Goal: Task Accomplishment & Management: Manage account settings

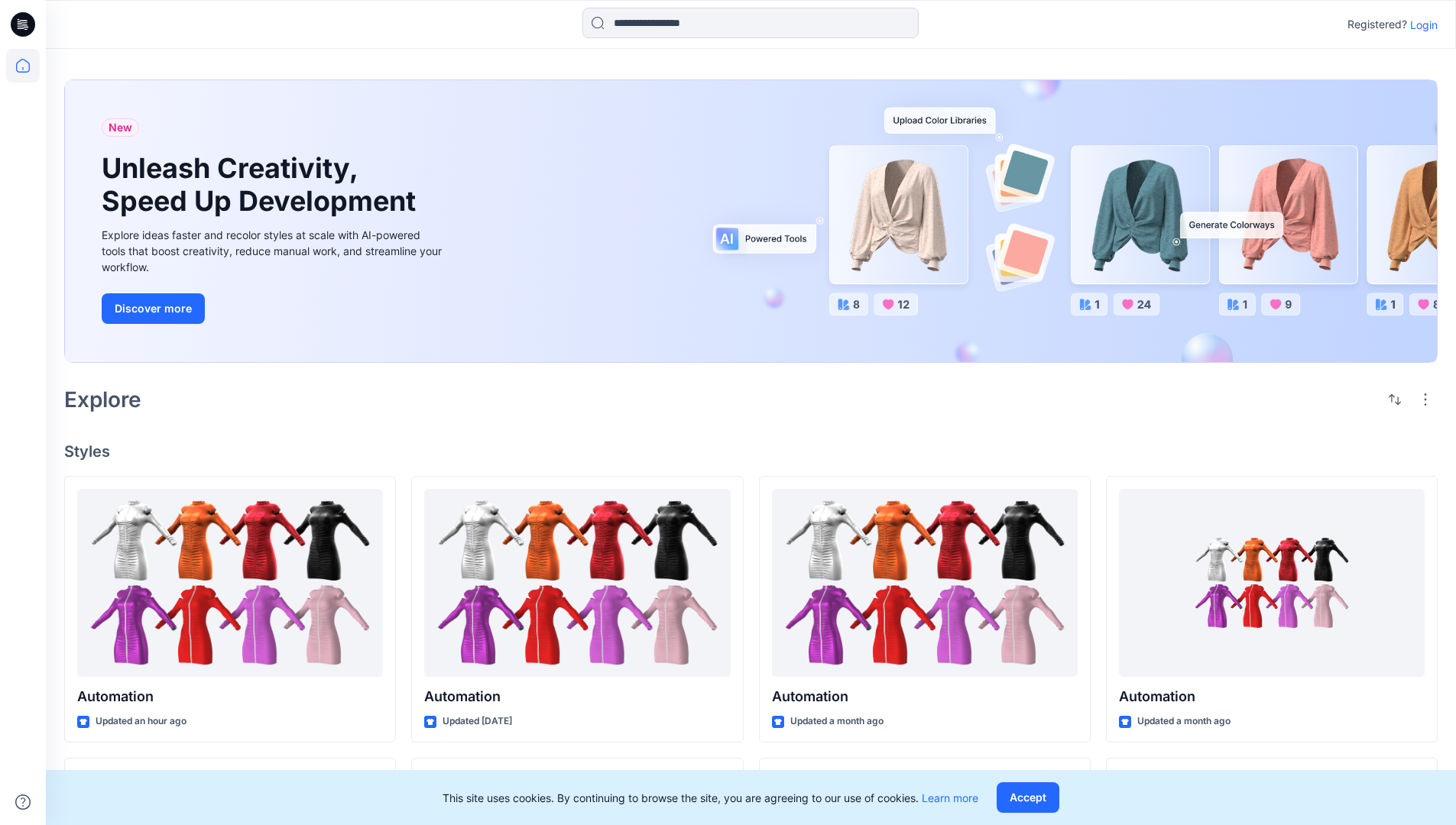
click at [1420, 24] on p "Login" at bounding box center [1424, 24] width 28 height 16
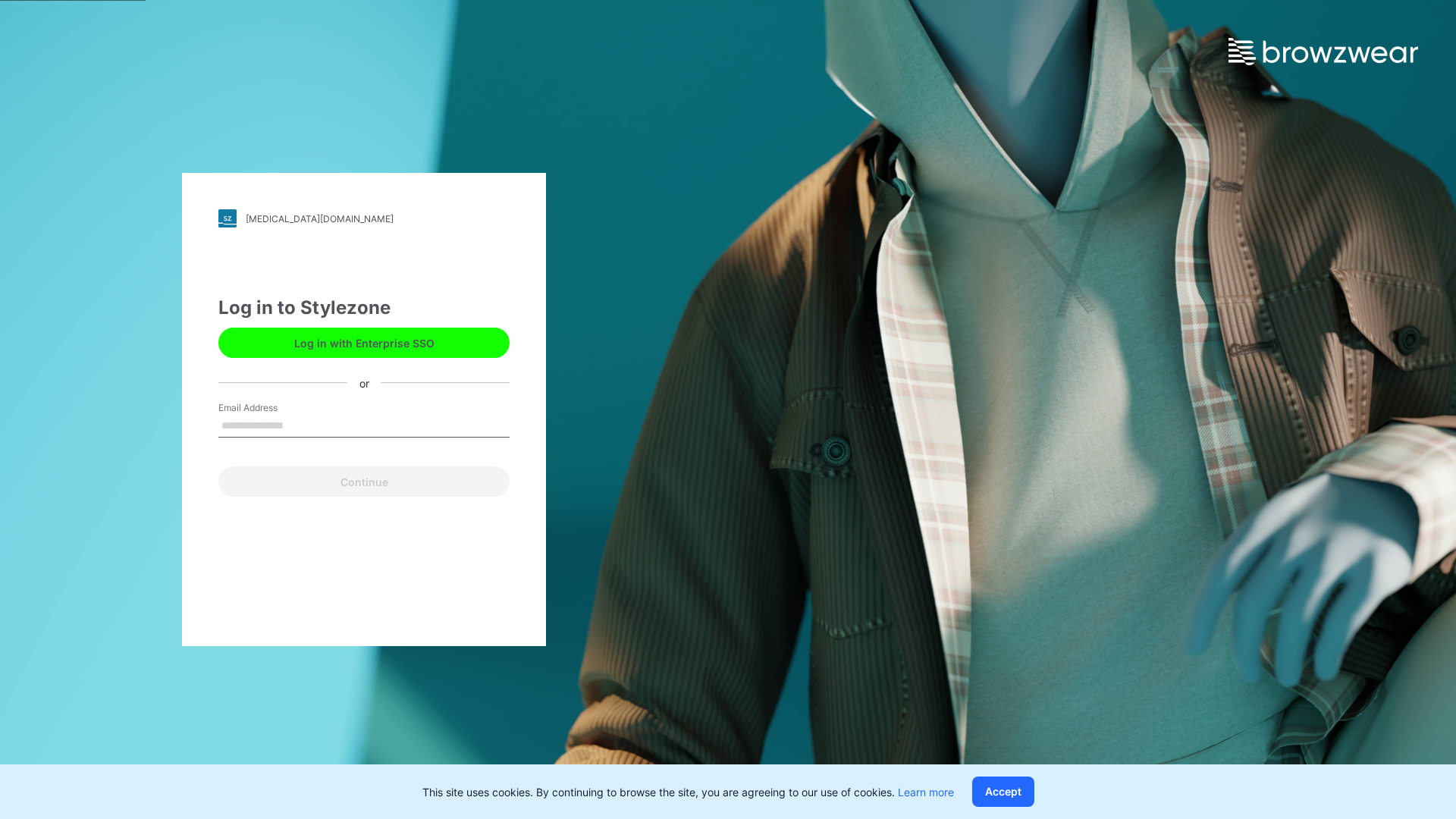
click at [300, 425] on input "Email Address" at bounding box center [364, 426] width 291 height 22
type input "**********"
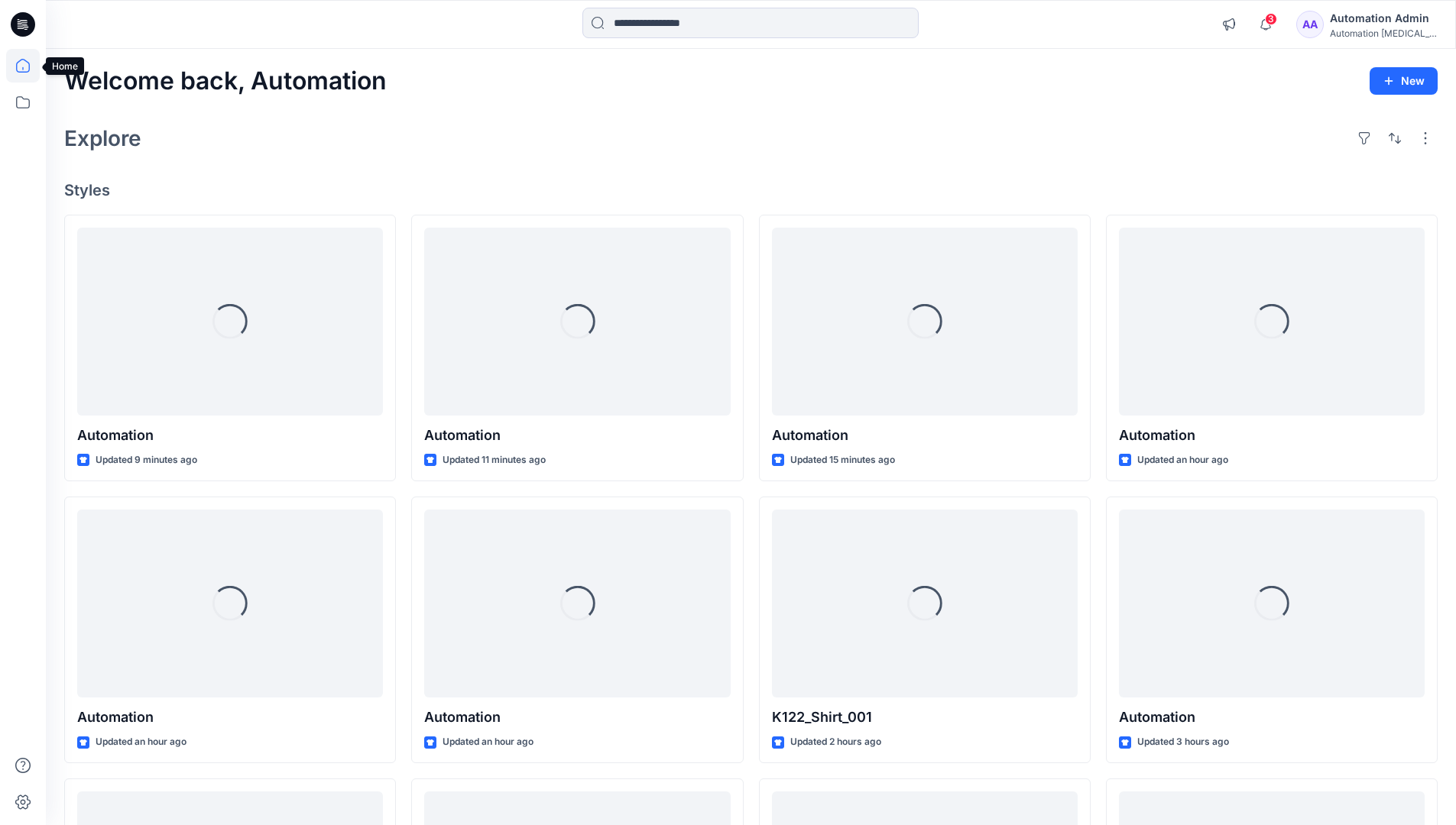
click at [29, 65] on icon at bounding box center [23, 66] width 14 height 14
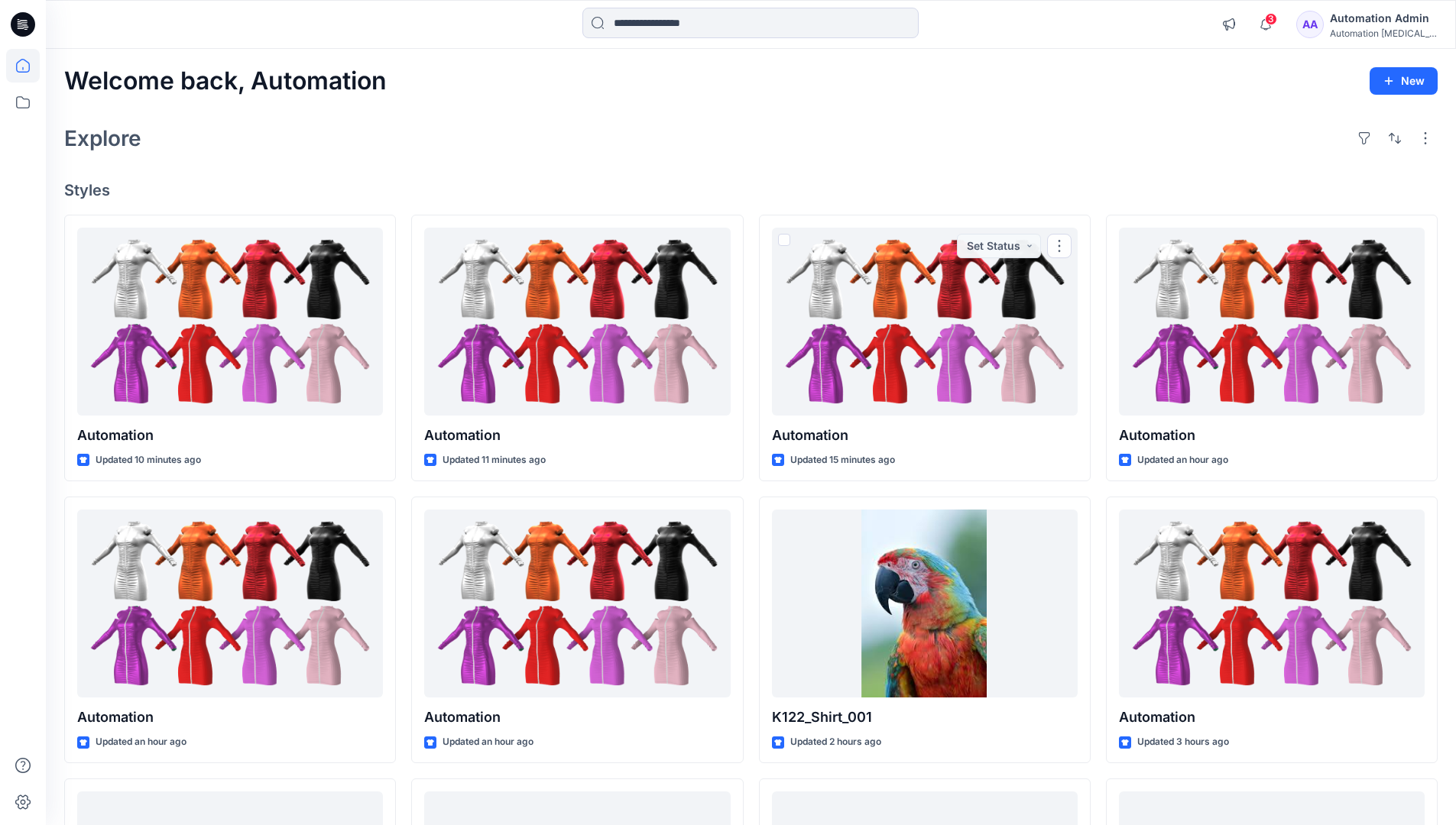
click at [1385, 17] on div "Automation Admin" at bounding box center [1383, 18] width 107 height 18
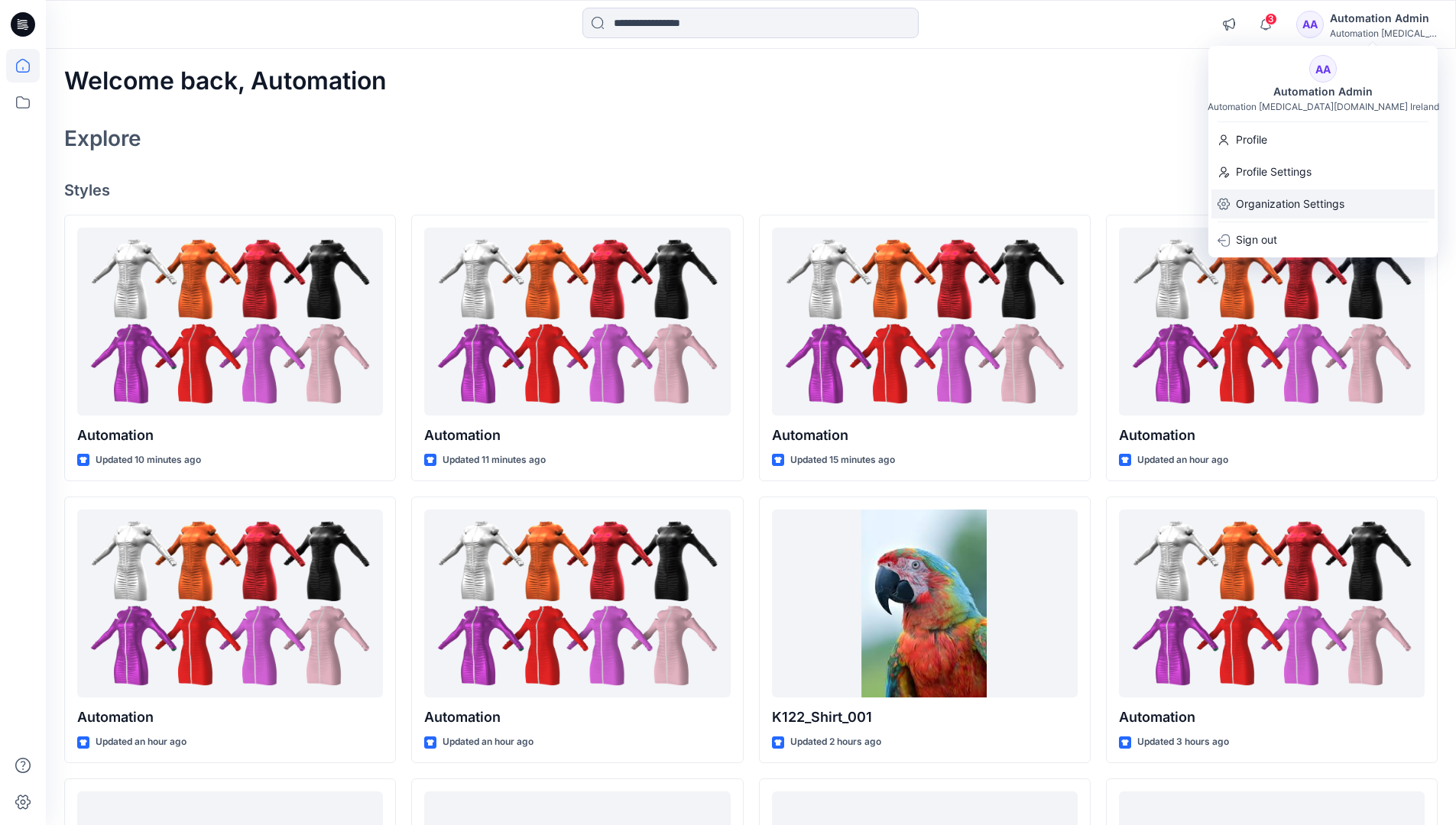
click at [1308, 204] on p "Organization Settings" at bounding box center [1290, 204] width 109 height 29
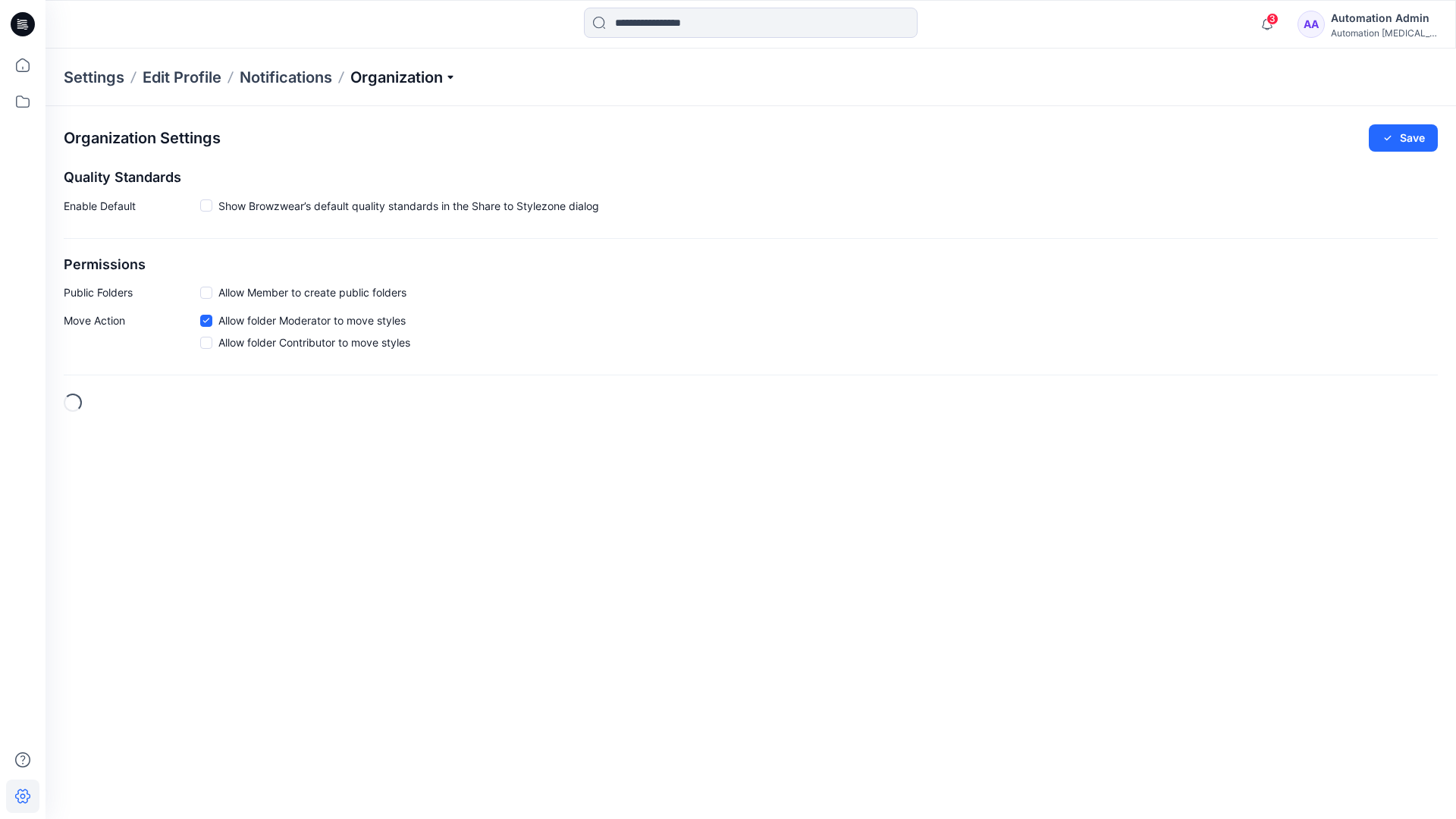
click at [454, 74] on p "Organization" at bounding box center [403, 77] width 106 height 22
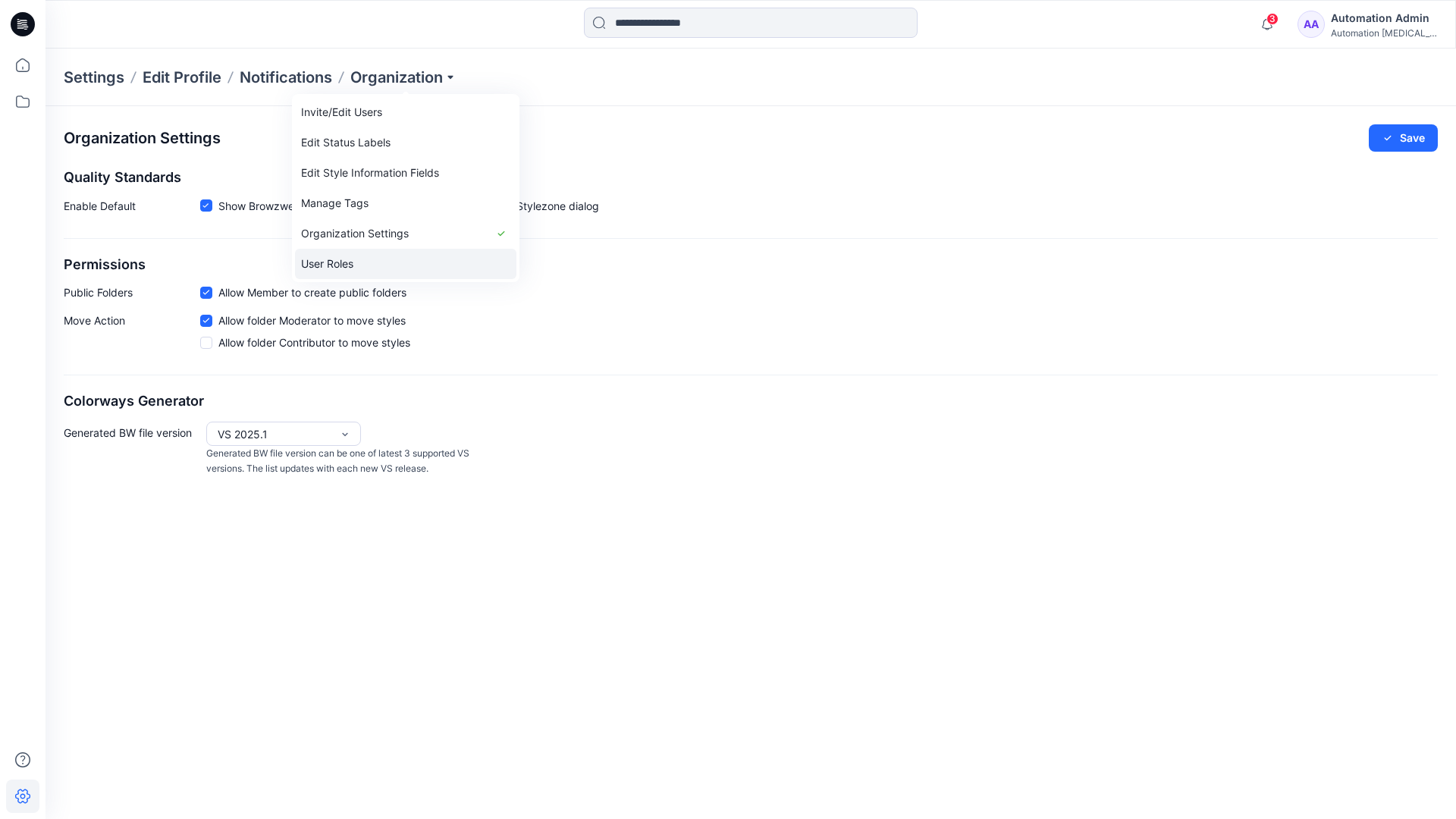
click at [359, 262] on link "User Roles" at bounding box center [406, 264] width 221 height 30
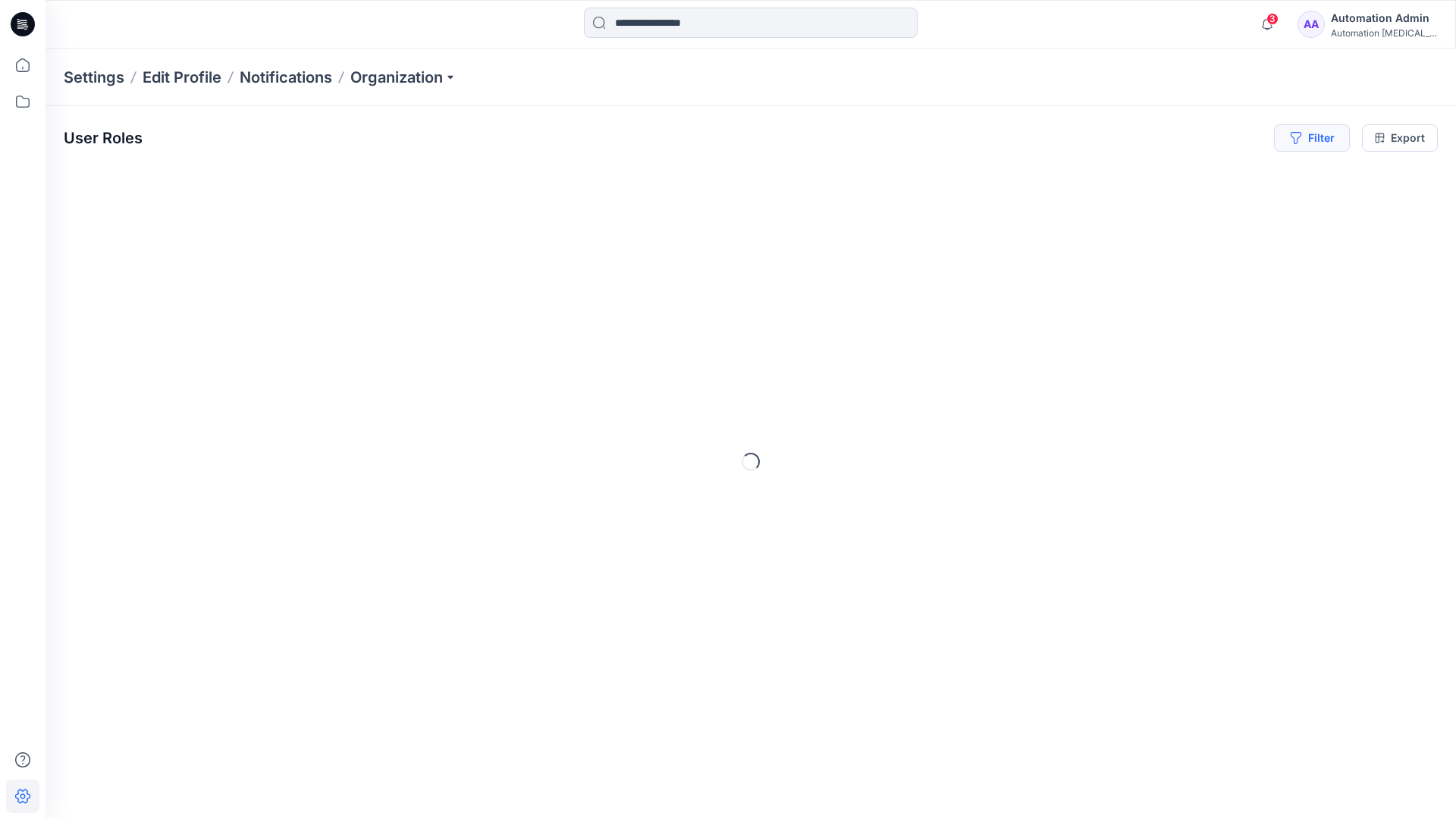
click at [1319, 143] on button "Filter" at bounding box center [1312, 138] width 76 height 28
click at [1218, 176] on div at bounding box center [1257, 179] width 156 height 19
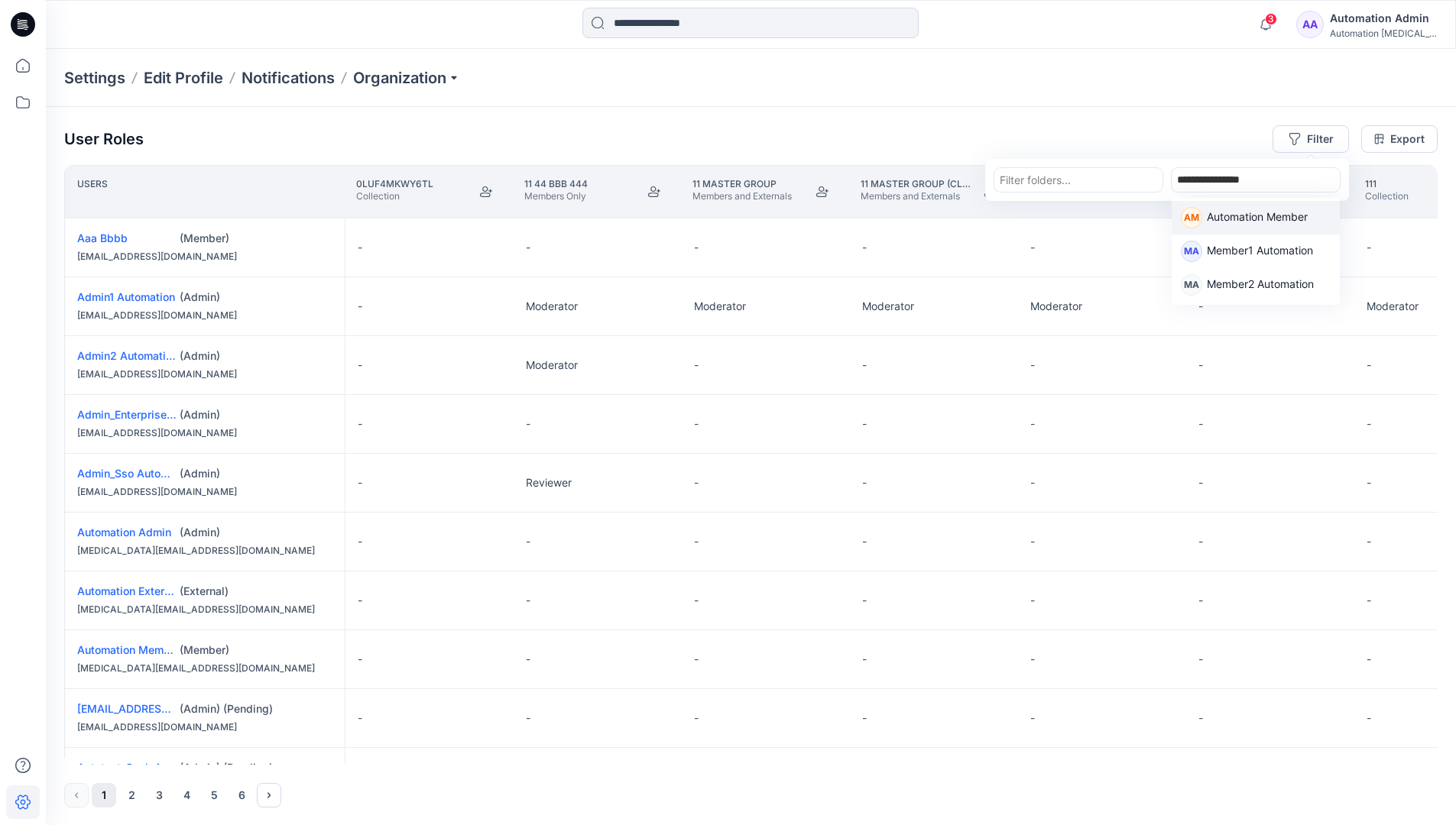
type input "**********"
click at [1231, 213] on p "Automation Member" at bounding box center [1257, 218] width 101 height 20
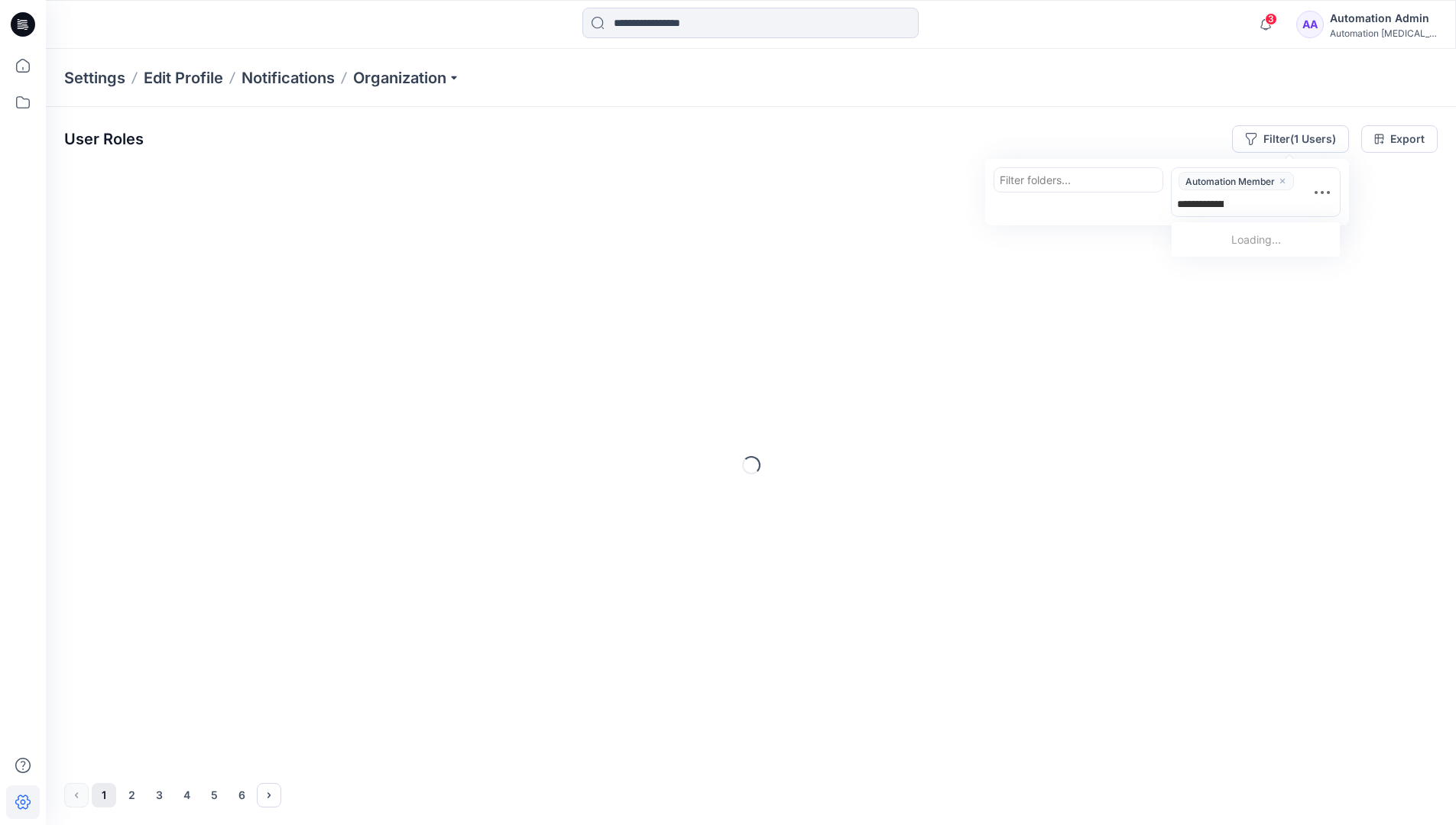
type input "**********"
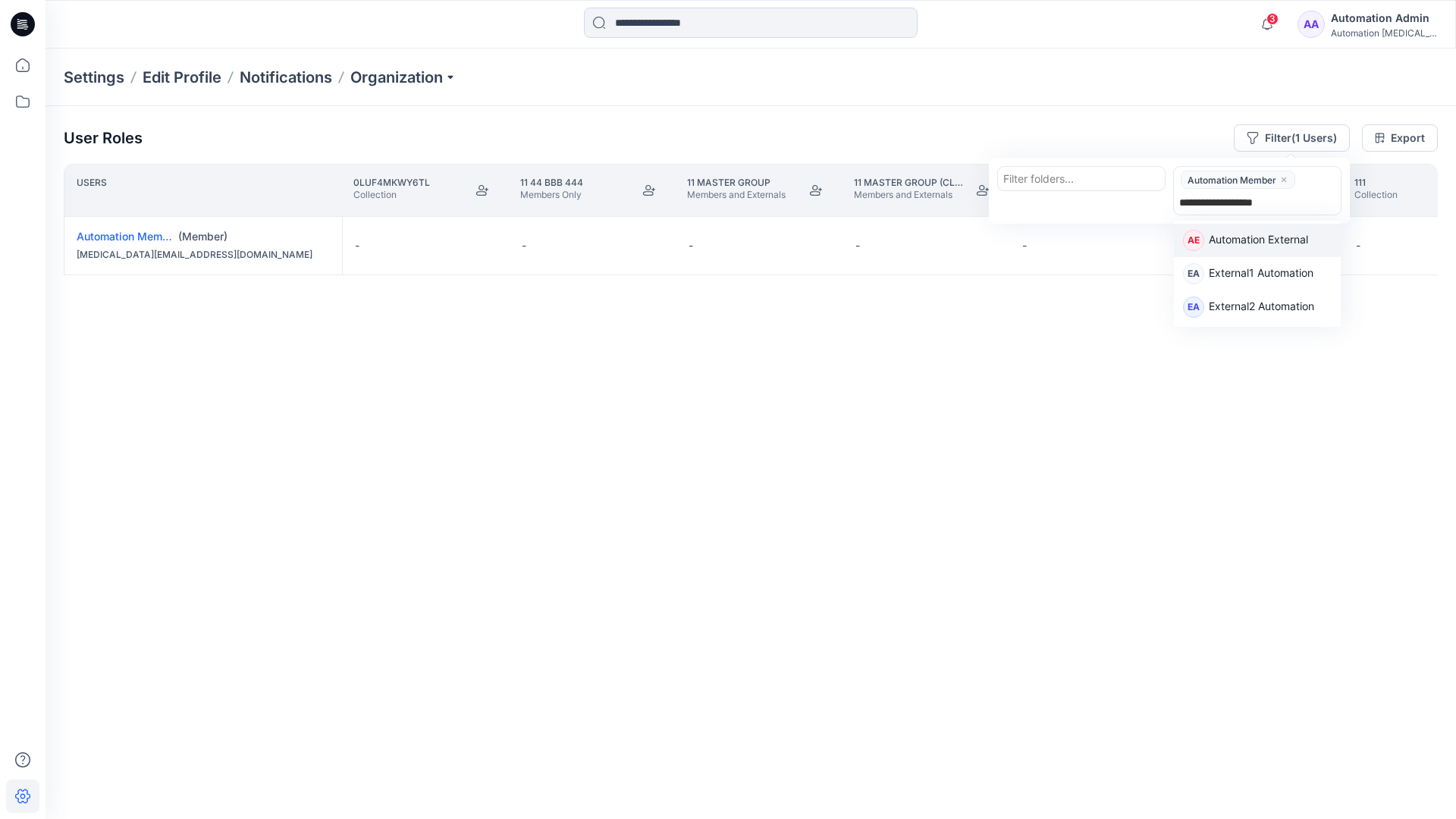
click at [1303, 240] on p "Automation External" at bounding box center [1258, 241] width 99 height 20
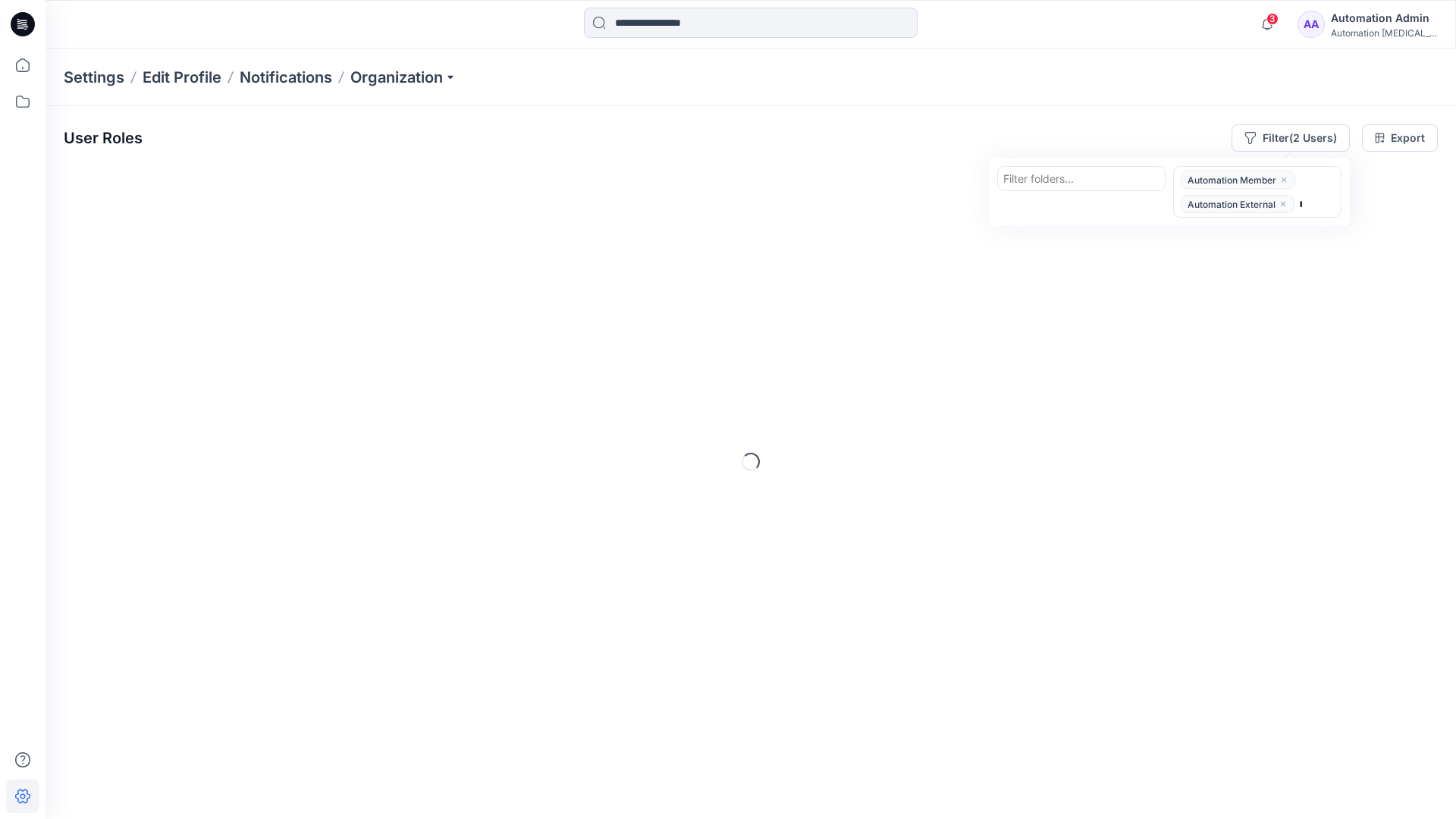
type input "*****"
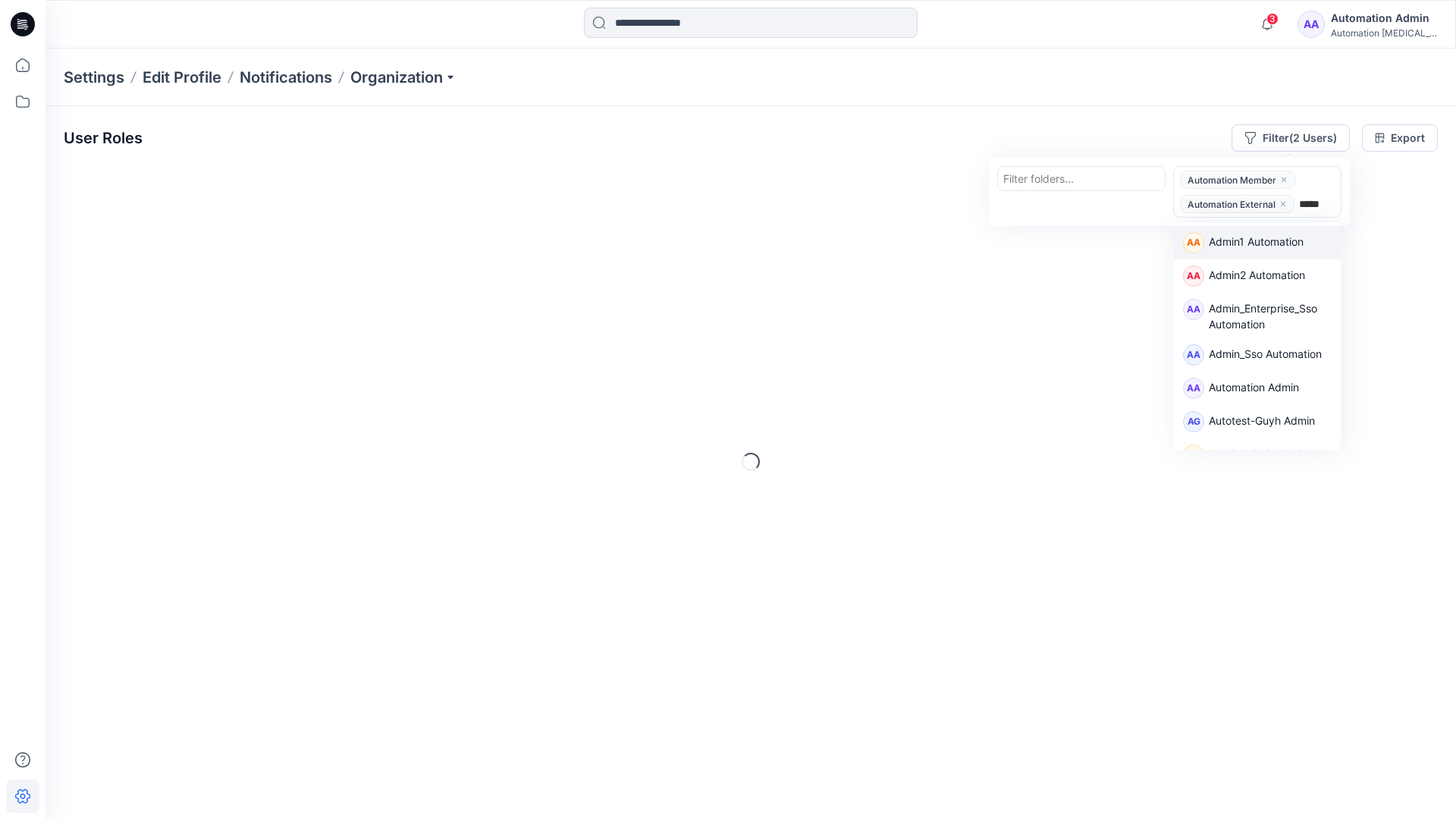
click at [1302, 227] on div "AA Admin1 Automation" at bounding box center [1257, 242] width 167 height 34
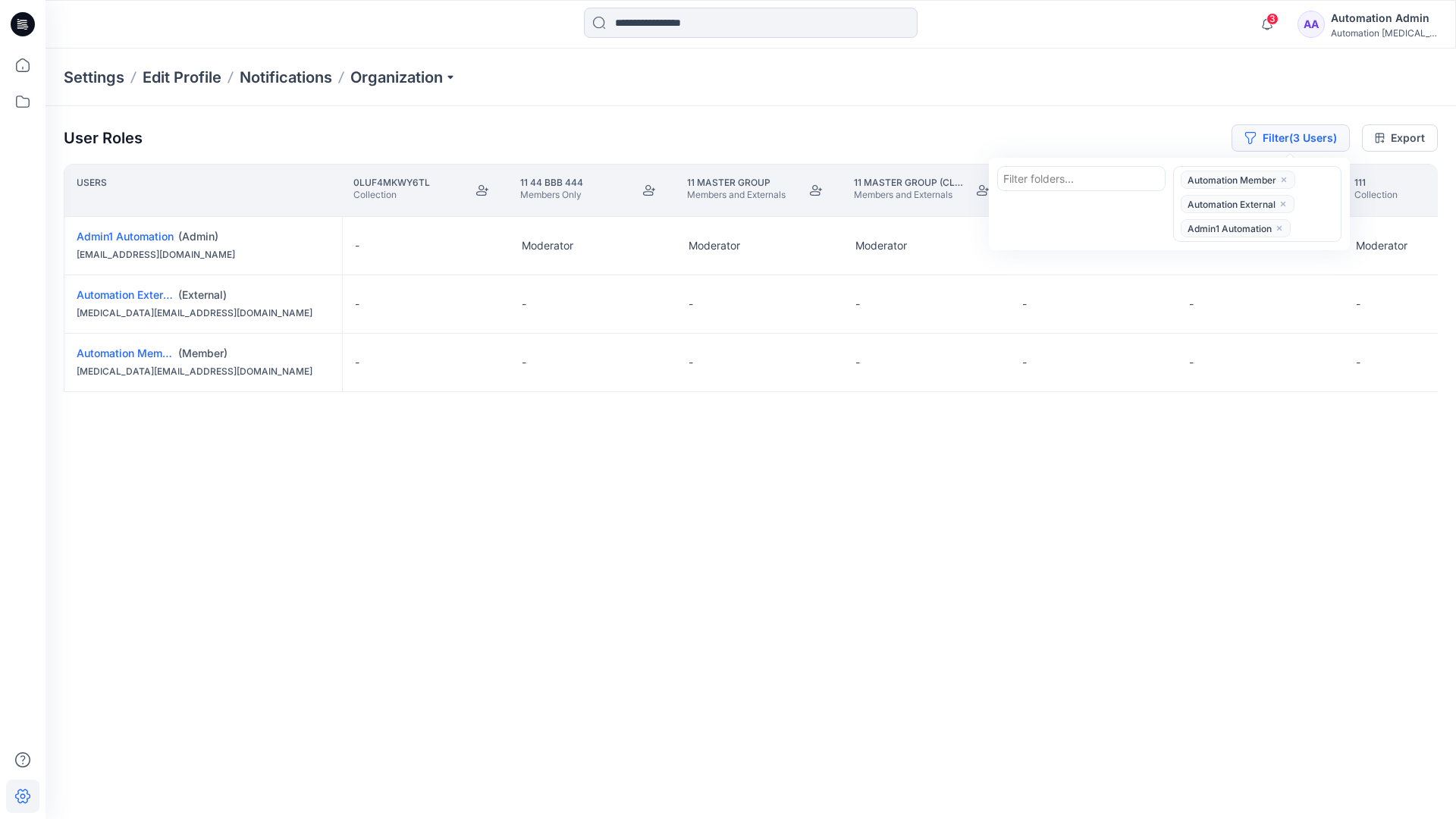
click at [1269, 131] on button "Filter (3 Users)" at bounding box center [1291, 138] width 118 height 28
click at [1290, 142] on button "Filter (3 Users)" at bounding box center [1291, 138] width 118 height 28
click at [1284, 201] on icon "close" at bounding box center [1283, 204] width 10 height 10
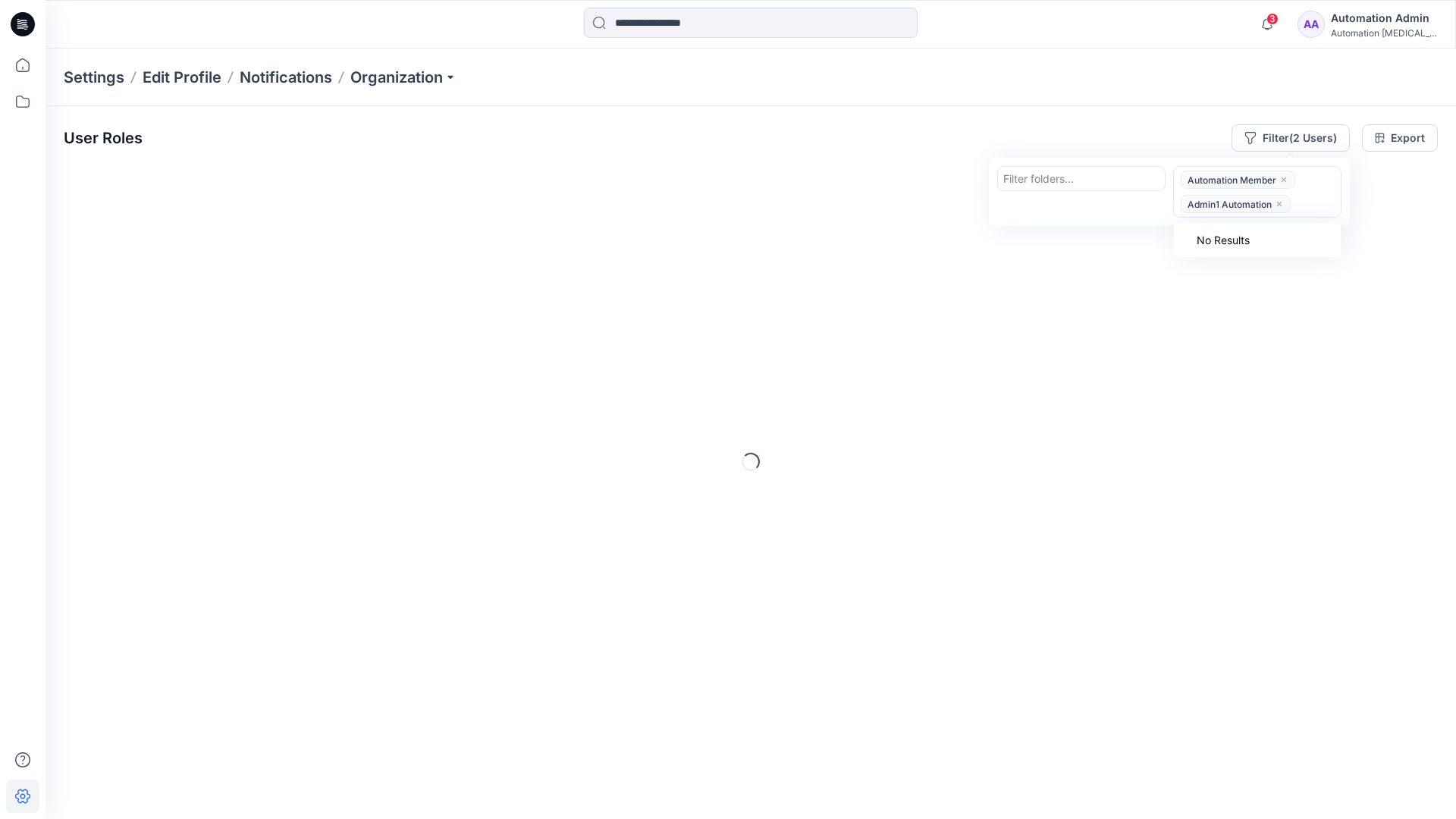
click at [1281, 201] on icon "close" at bounding box center [1280, 204] width 10 height 10
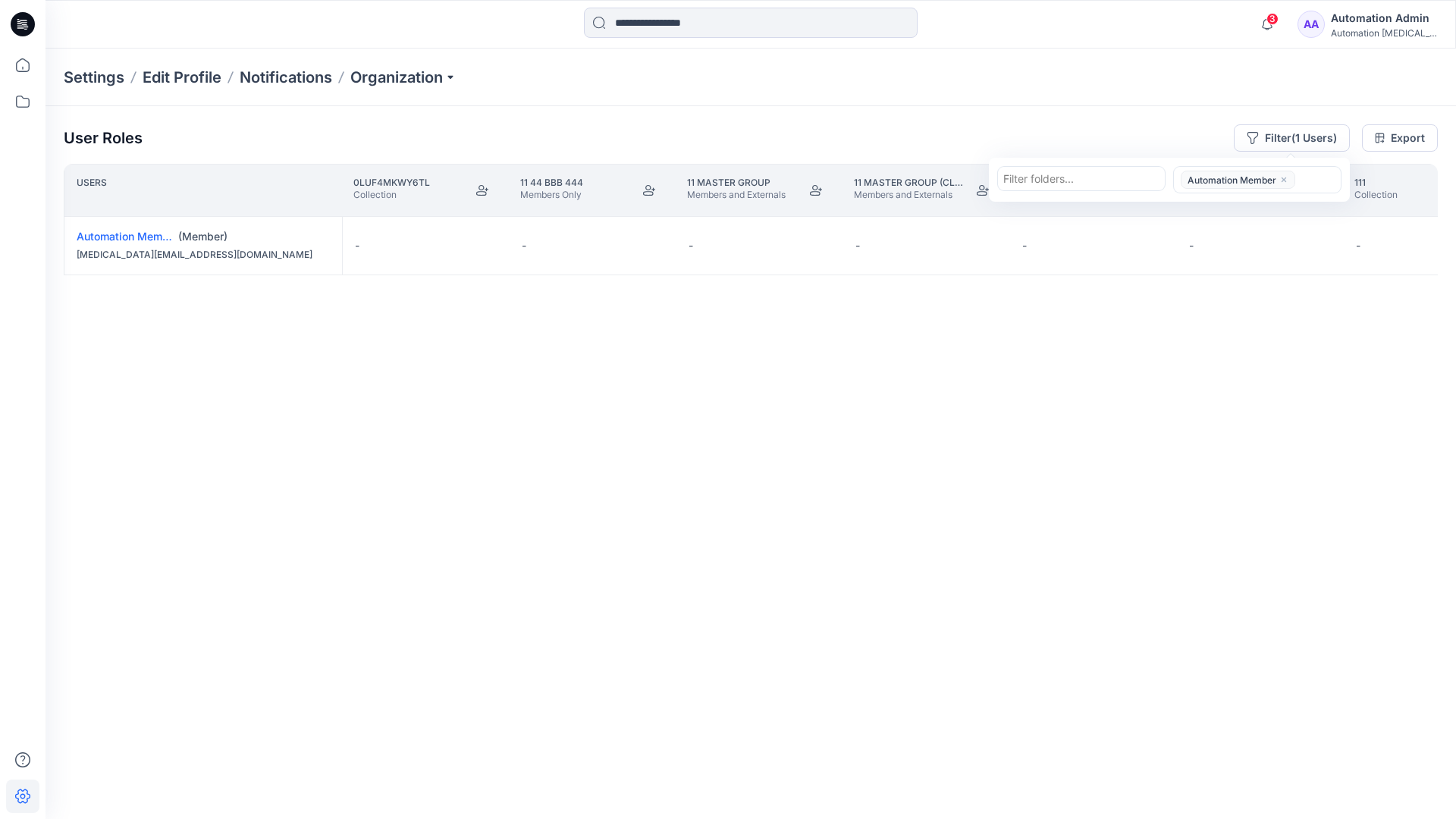
click at [1284, 176] on icon "close" at bounding box center [1284, 180] width 10 height 10
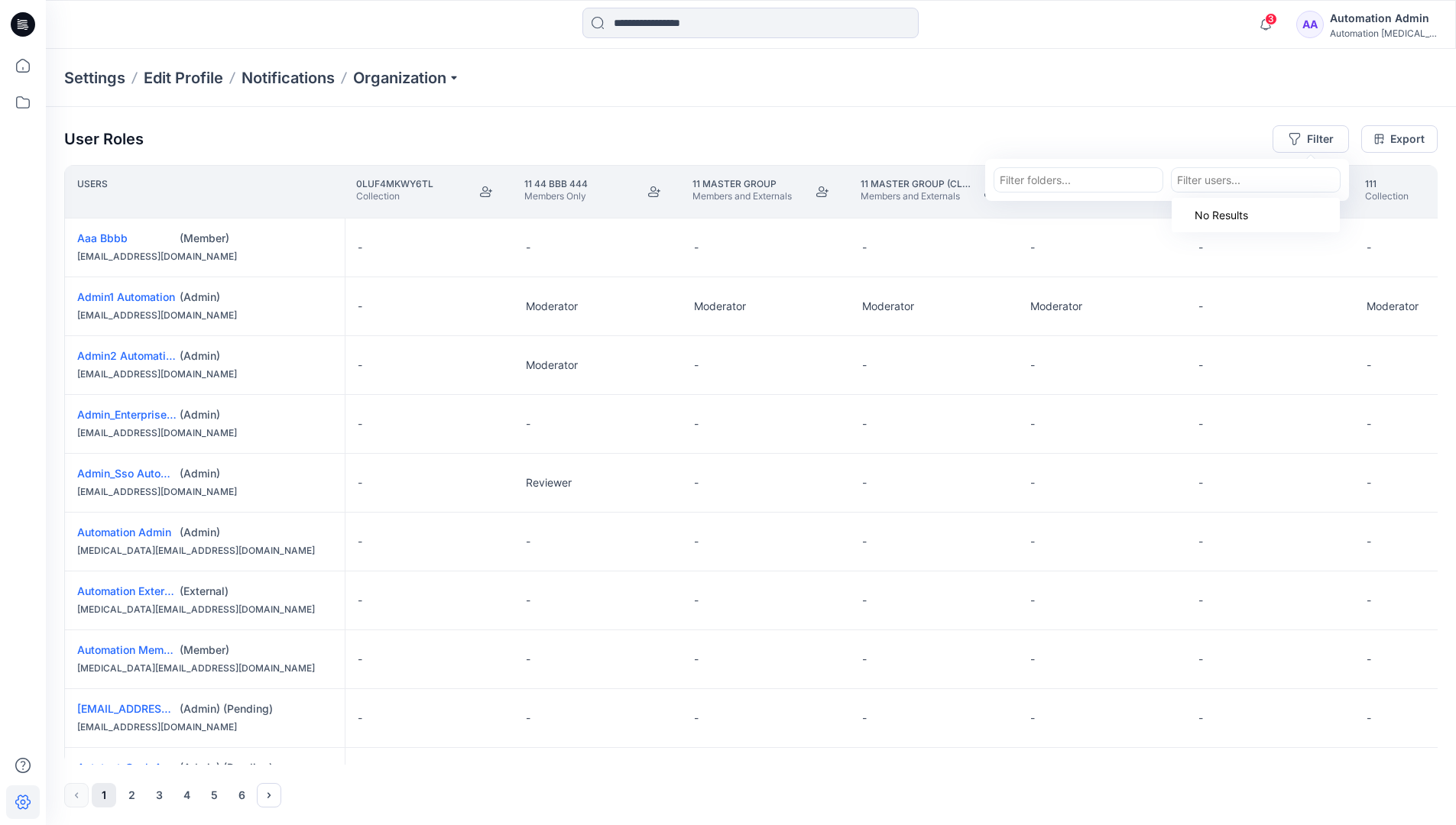
click at [1095, 121] on div "User Roles Filter Filter folders... option Automation Member, deselected. Use U…" at bounding box center [751, 466] width 1410 height 719
click at [1396, 19] on div "Automation Admin" at bounding box center [1383, 18] width 107 height 18
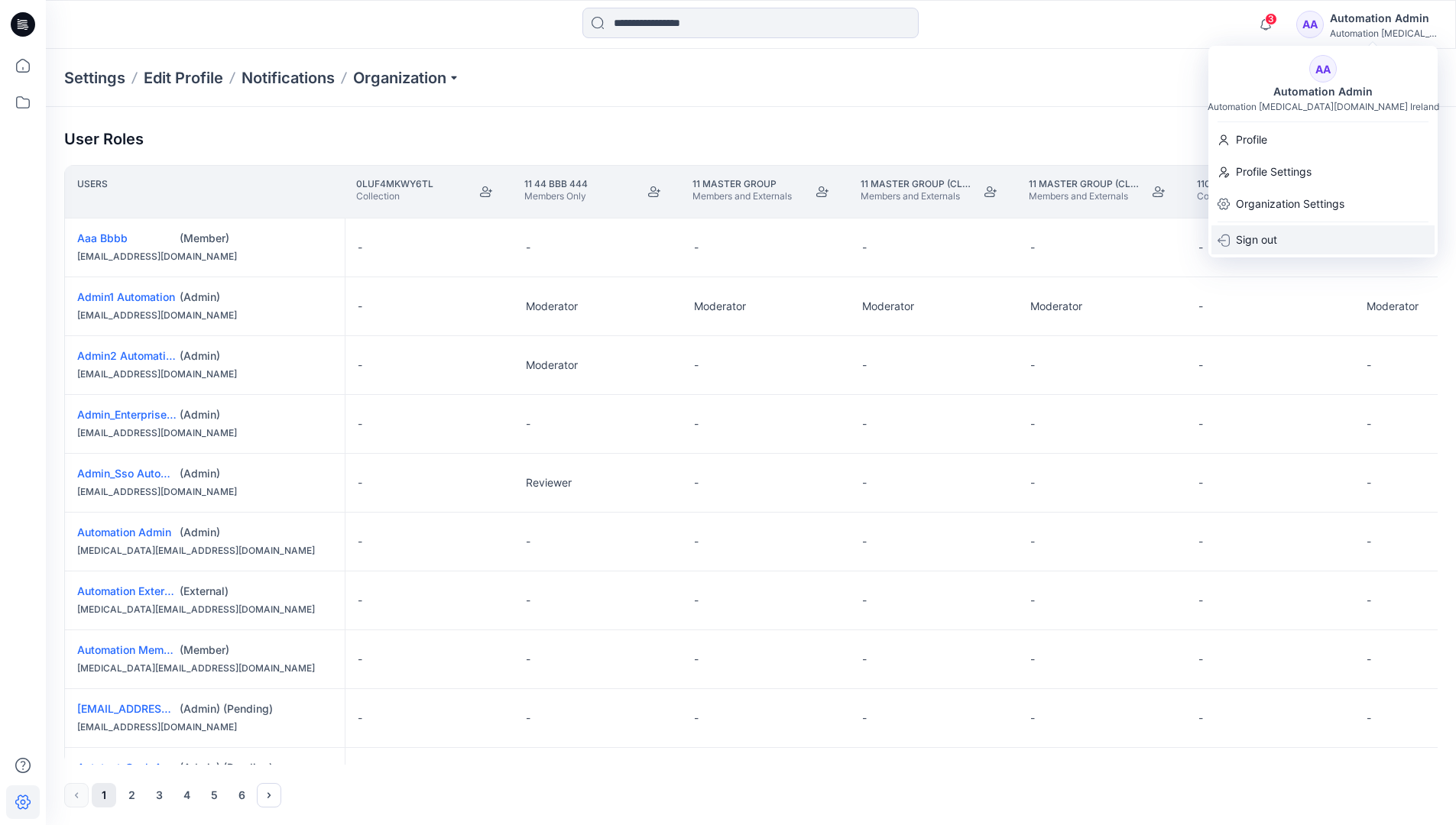
click at [1306, 233] on div "Sign out" at bounding box center [1323, 240] width 223 height 29
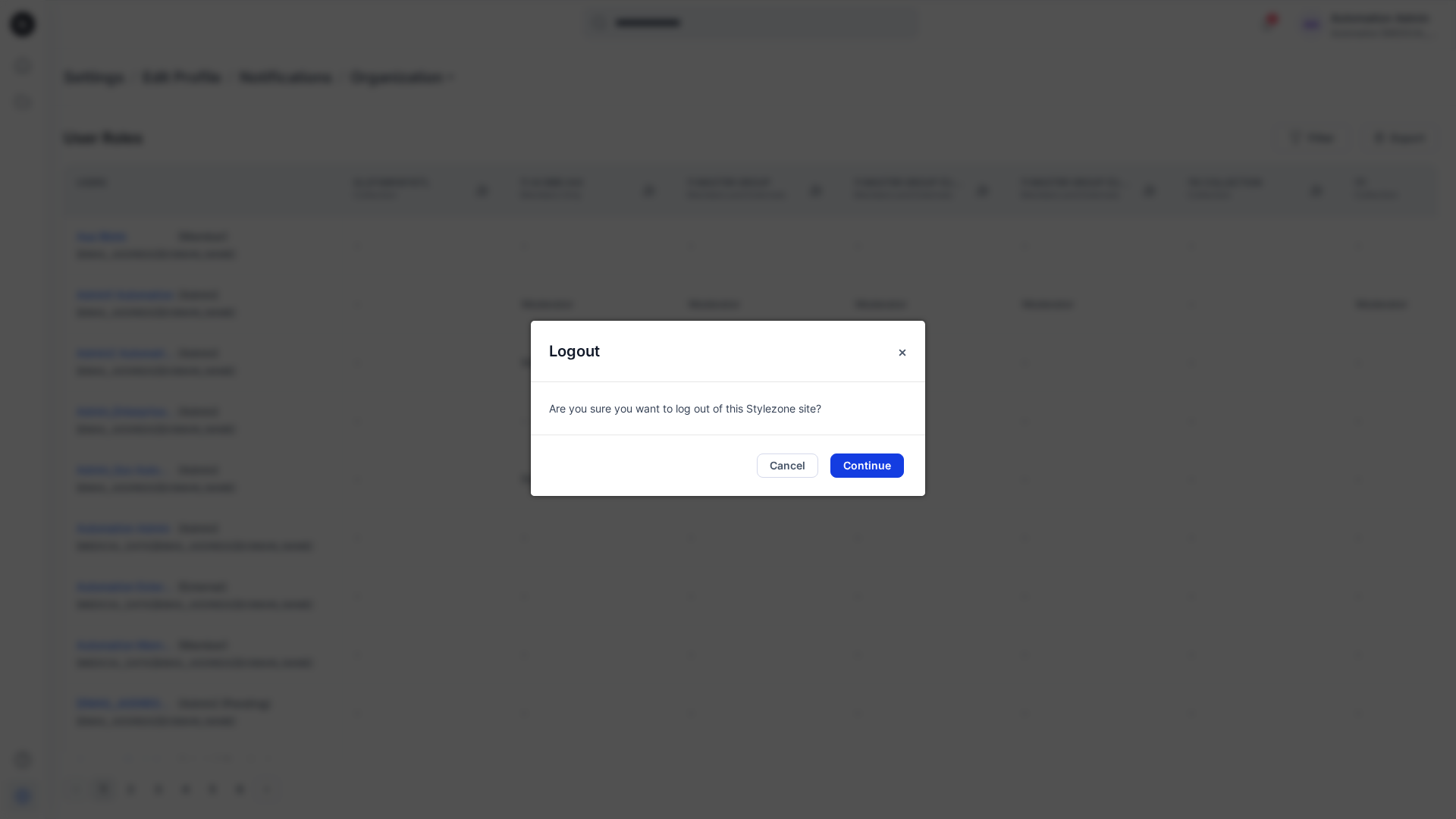
click at [864, 461] on button "Continue" at bounding box center [867, 466] width 73 height 24
